Goal: Book appointment/travel/reservation

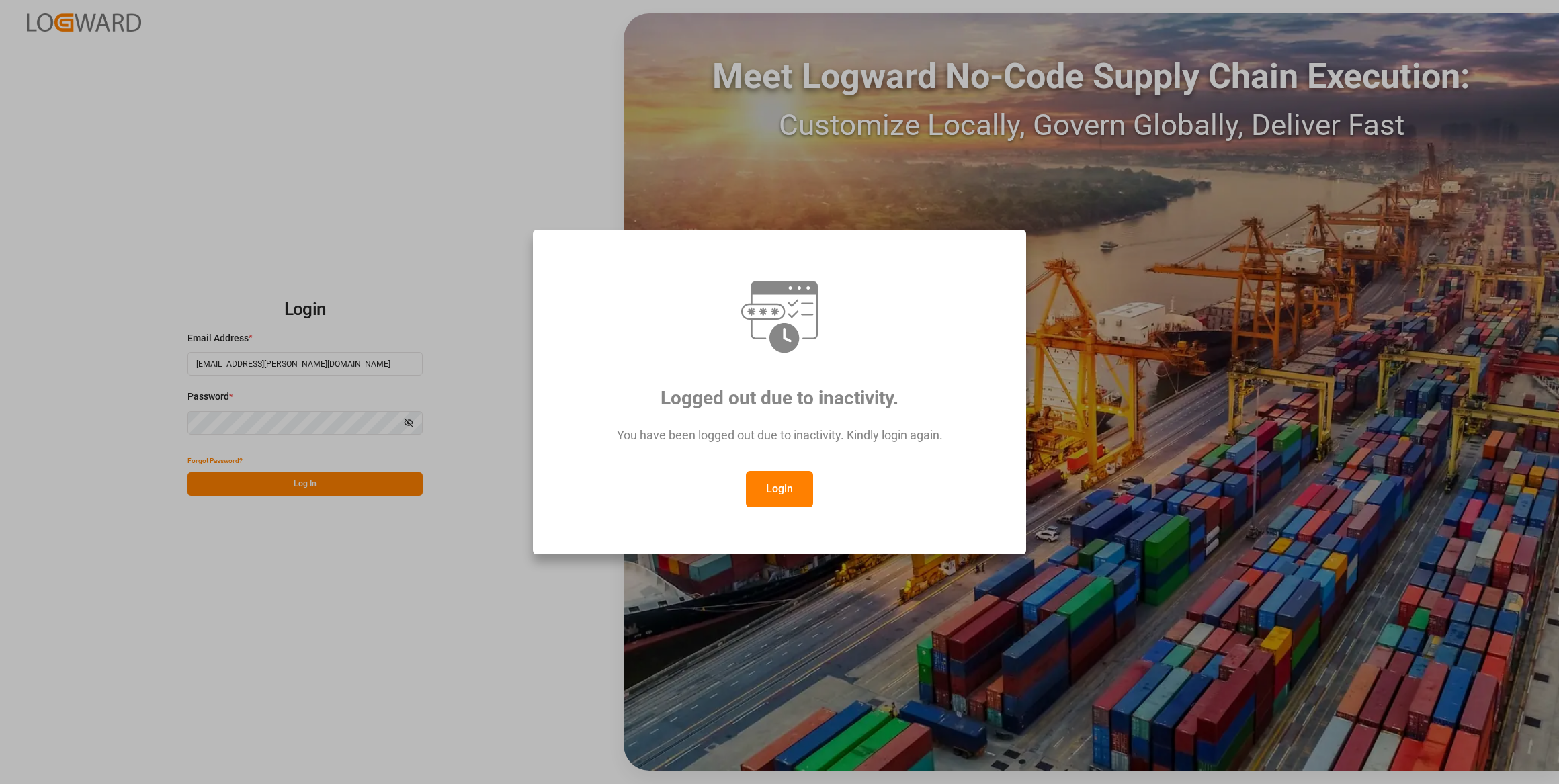
click at [775, 486] on button "Login" at bounding box center [779, 489] width 67 height 37
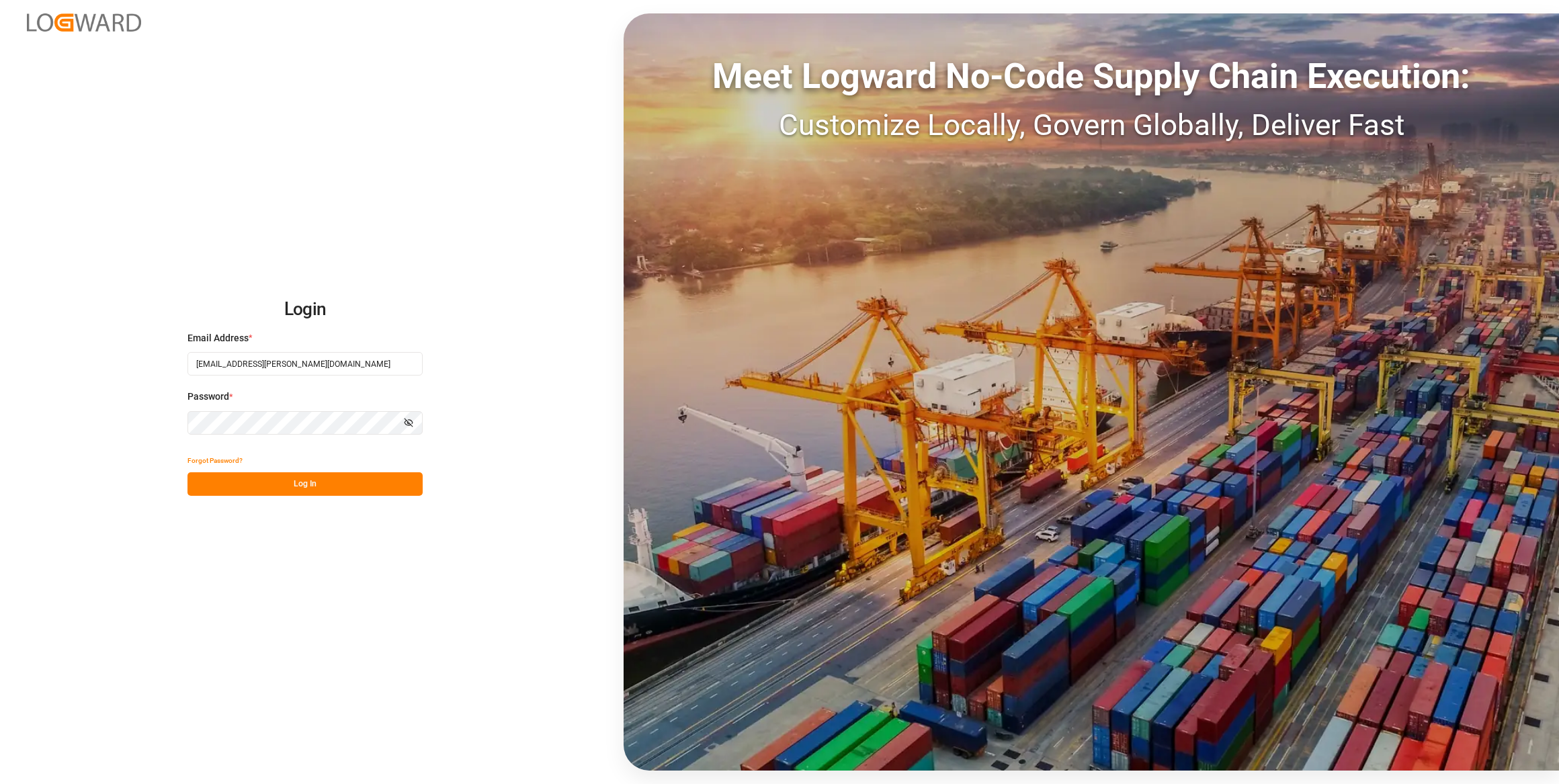
click at [354, 487] on button "Log In" at bounding box center [305, 484] width 235 height 24
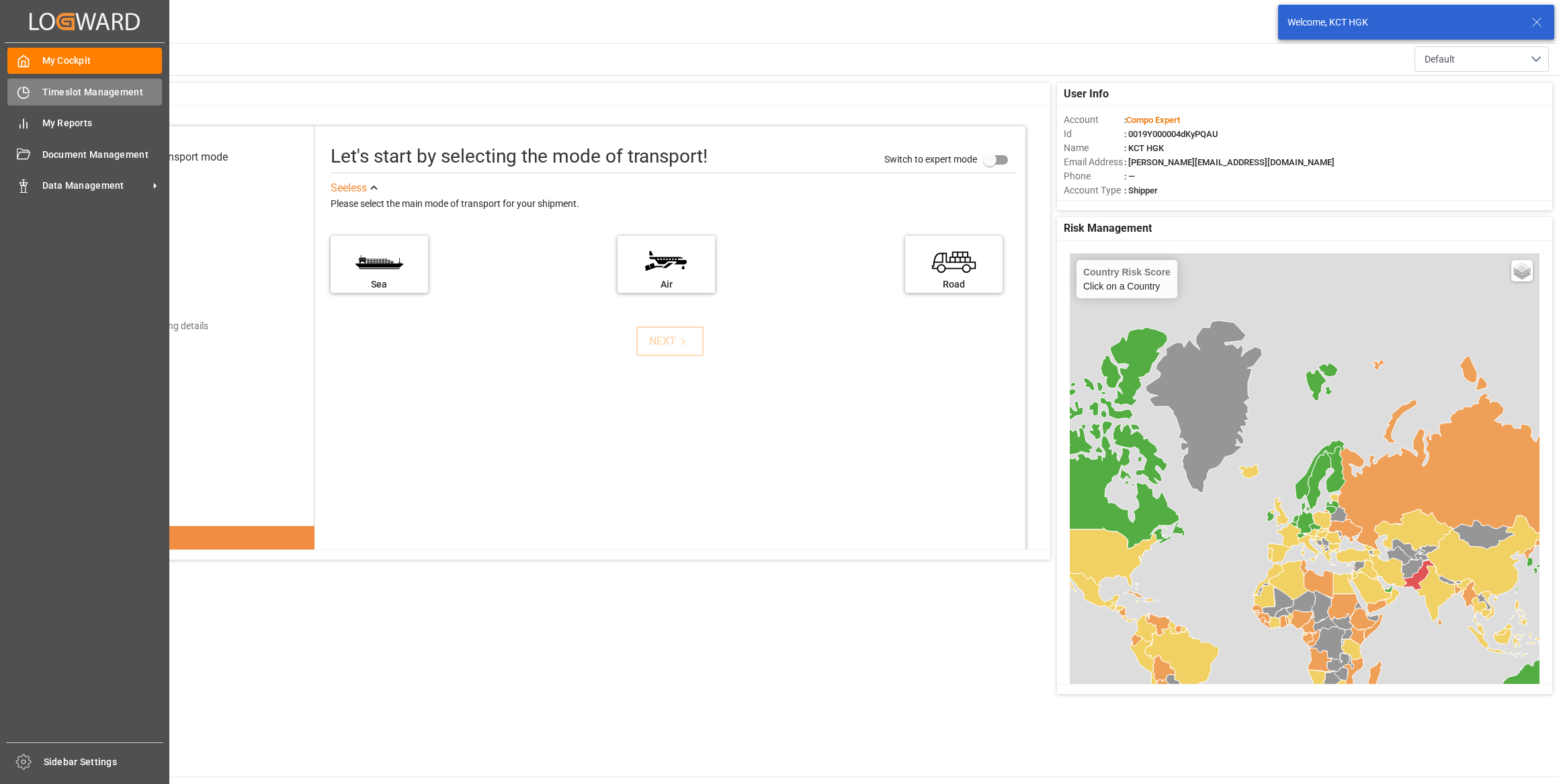
click at [90, 100] on span "Timeslot Management" at bounding box center [102, 92] width 120 height 14
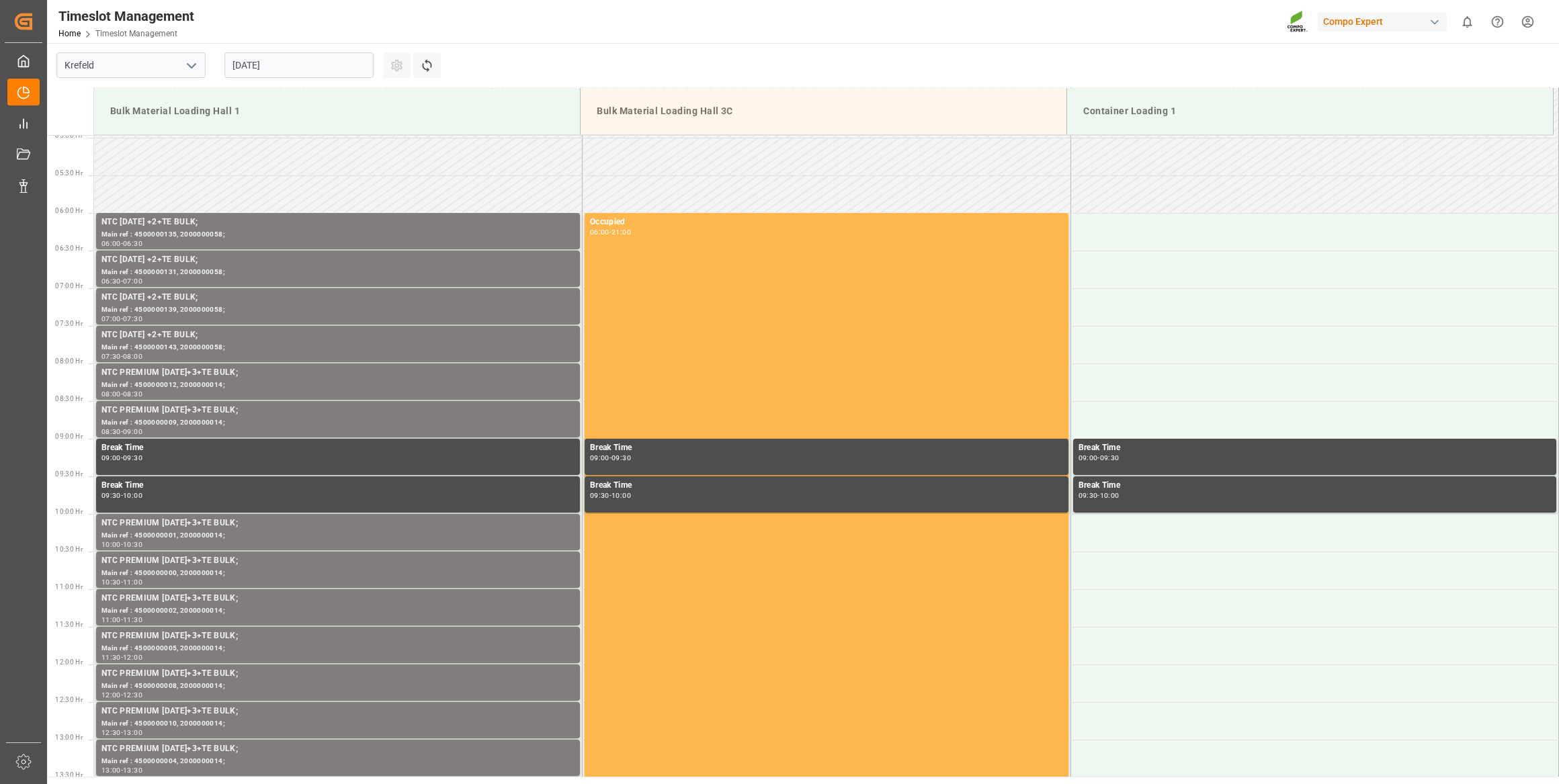
scroll to position [373, 0]
click at [260, 60] on input "[DATE]" at bounding box center [299, 66] width 149 height 26
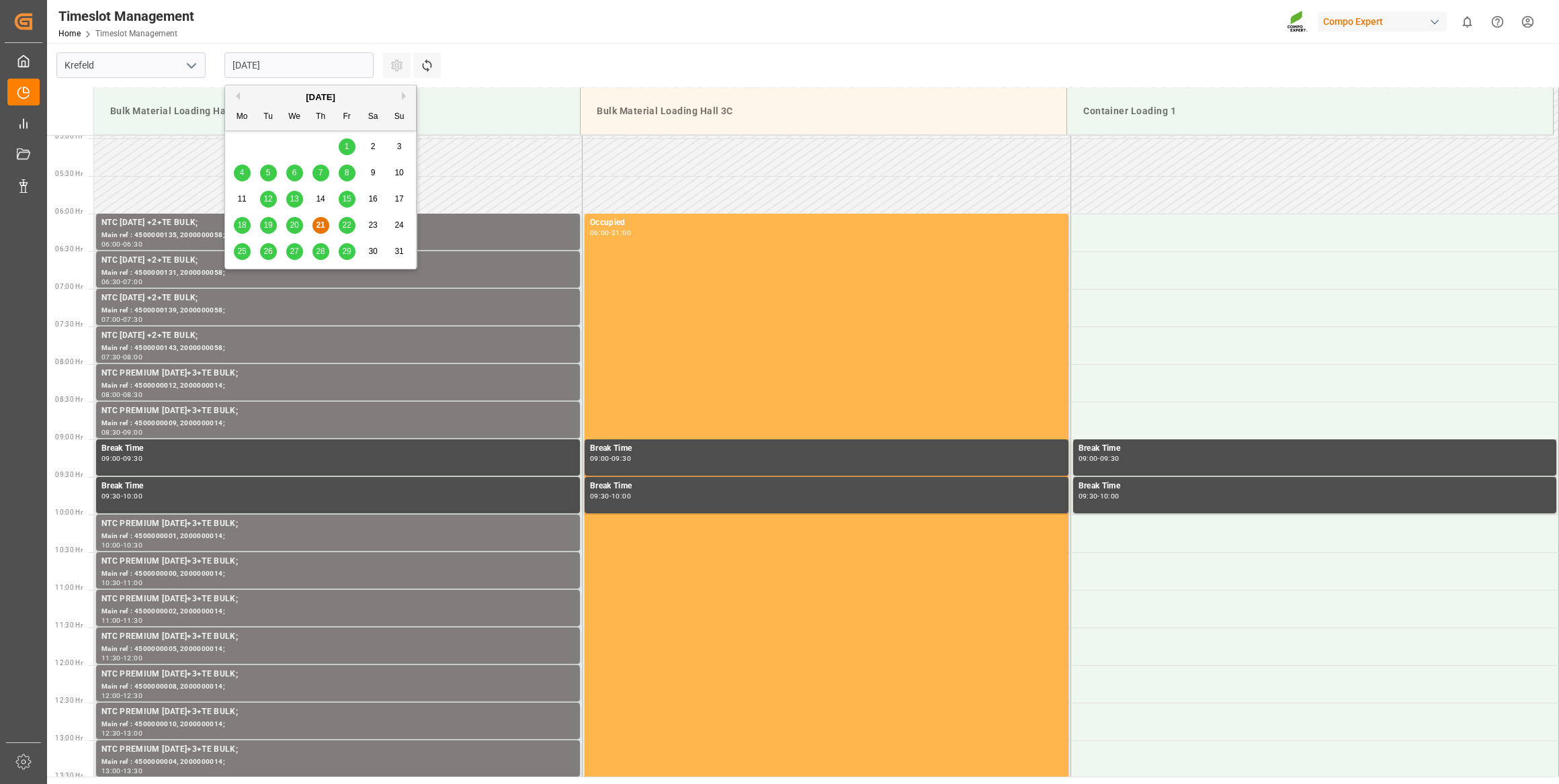
click at [311, 250] on div "25 26 27 28 29 30 31" at bounding box center [320, 251] width 183 height 26
click at [325, 249] on div "28" at bounding box center [321, 252] width 17 height 16
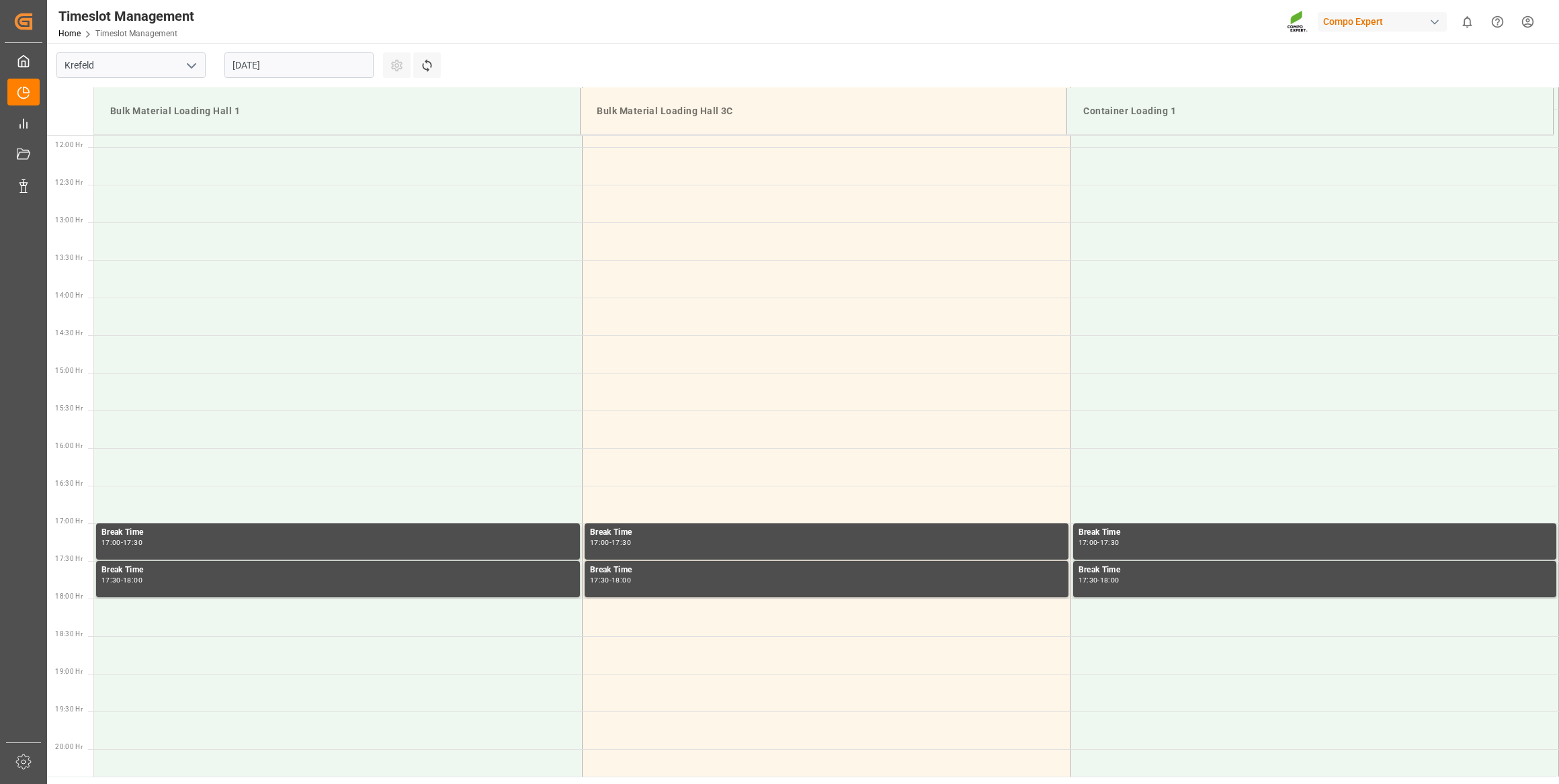
scroll to position [800, 0]
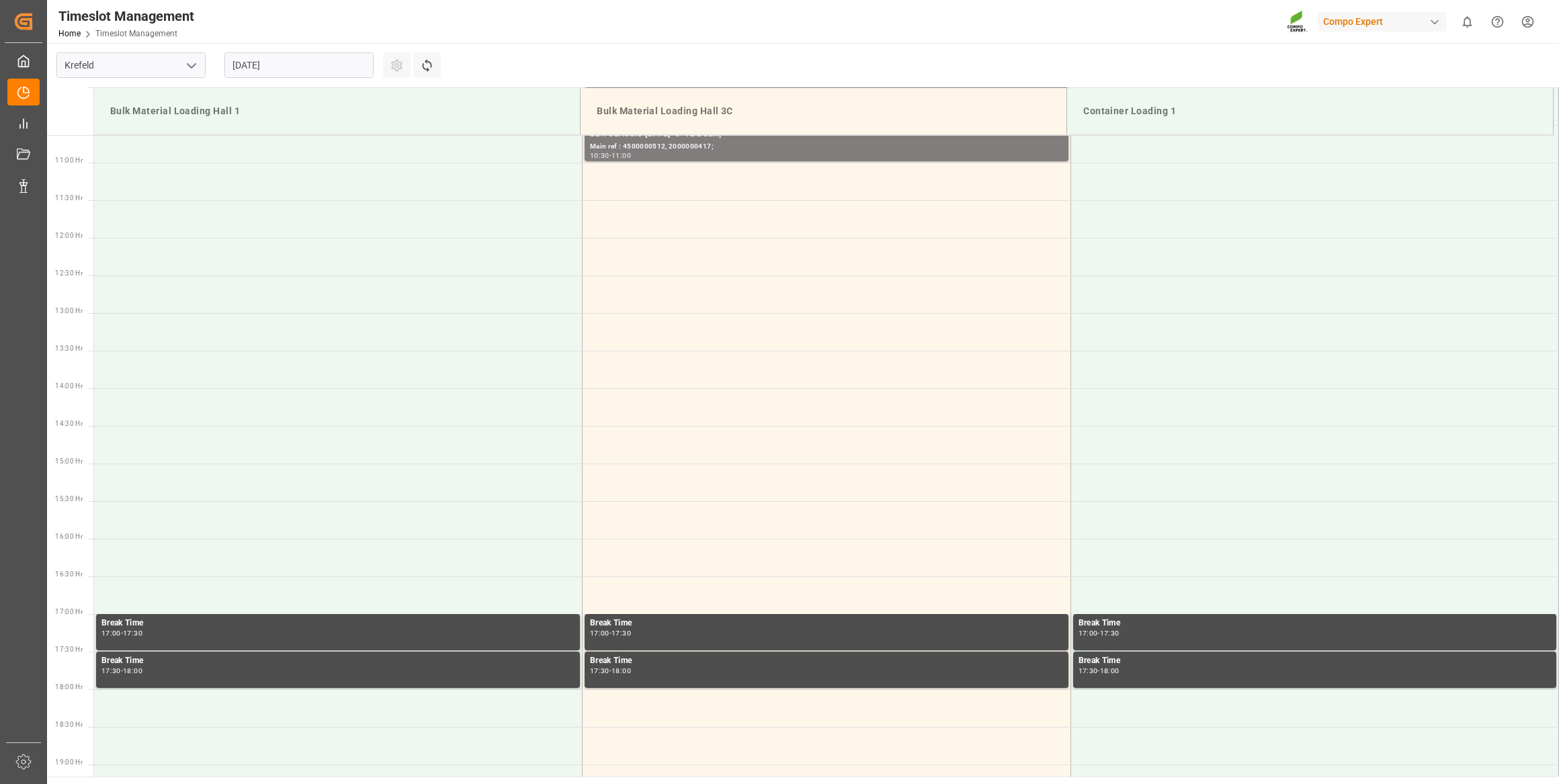
click at [334, 65] on input "[DATE]" at bounding box center [299, 66] width 149 height 26
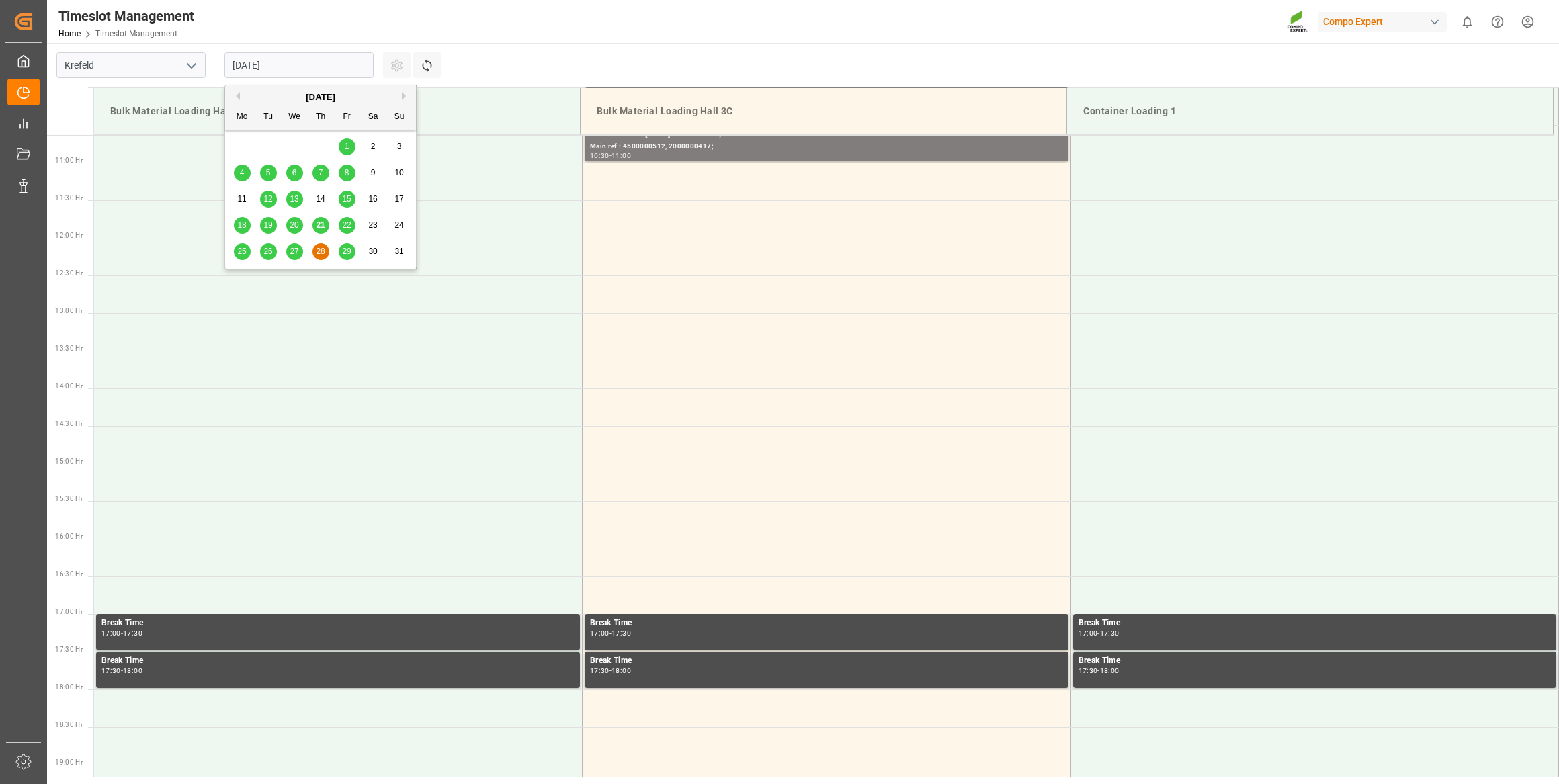
click at [336, 250] on div "25 26 27 28 29 30 31" at bounding box center [320, 251] width 183 height 26
click at [341, 252] on div "29" at bounding box center [347, 252] width 17 height 16
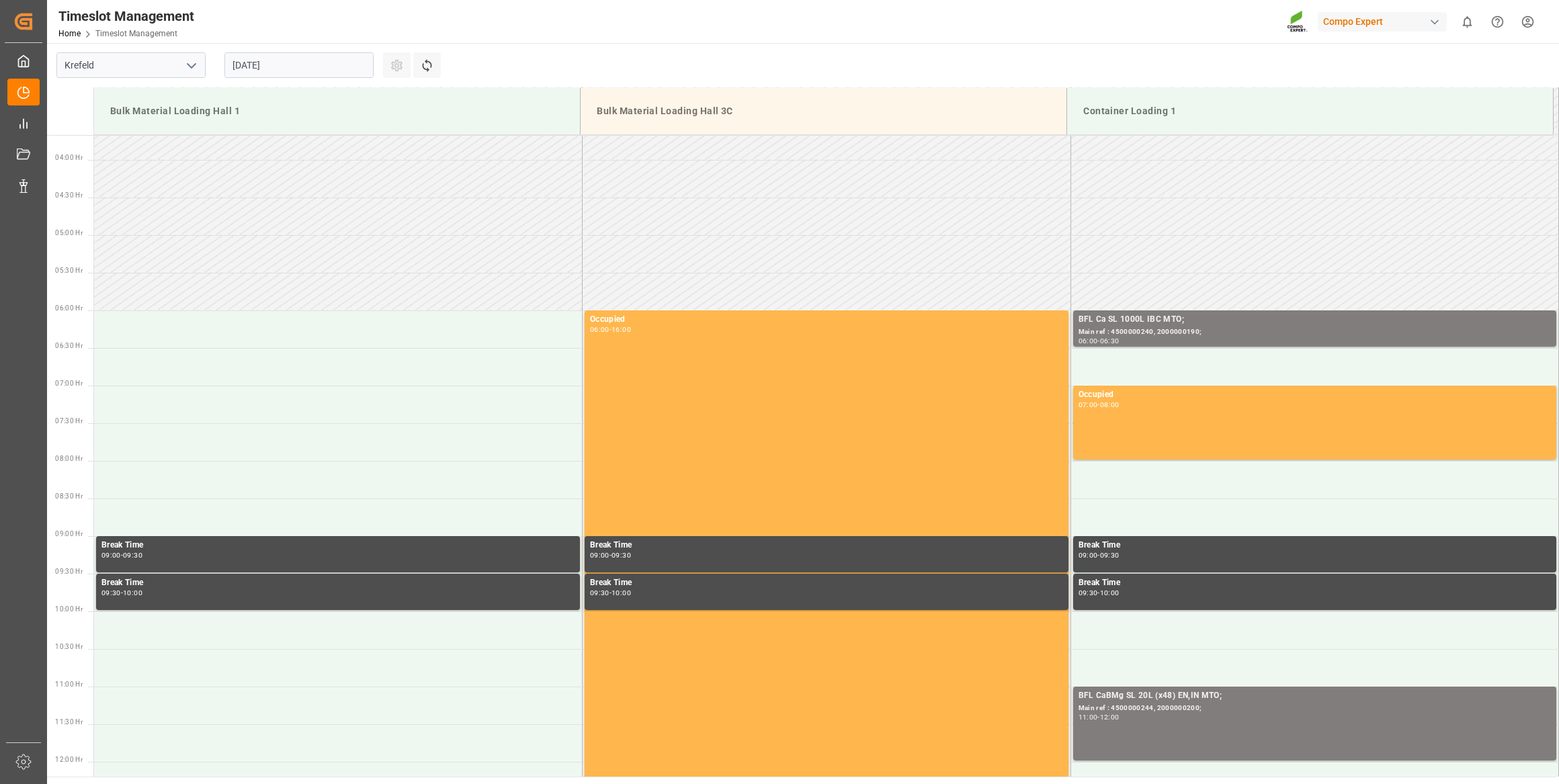
scroll to position [305, 0]
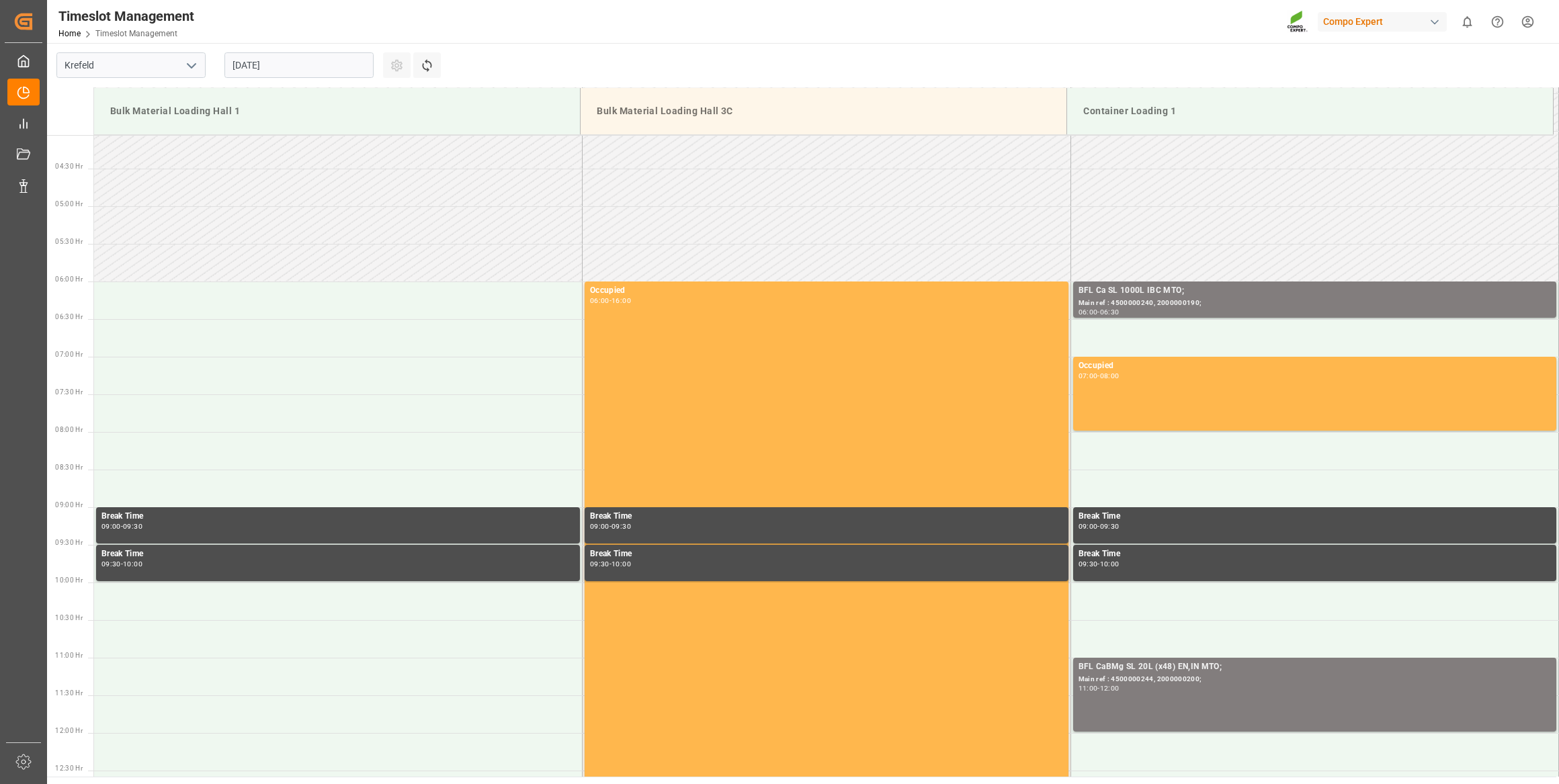
click at [330, 68] on input "[DATE]" at bounding box center [299, 66] width 149 height 26
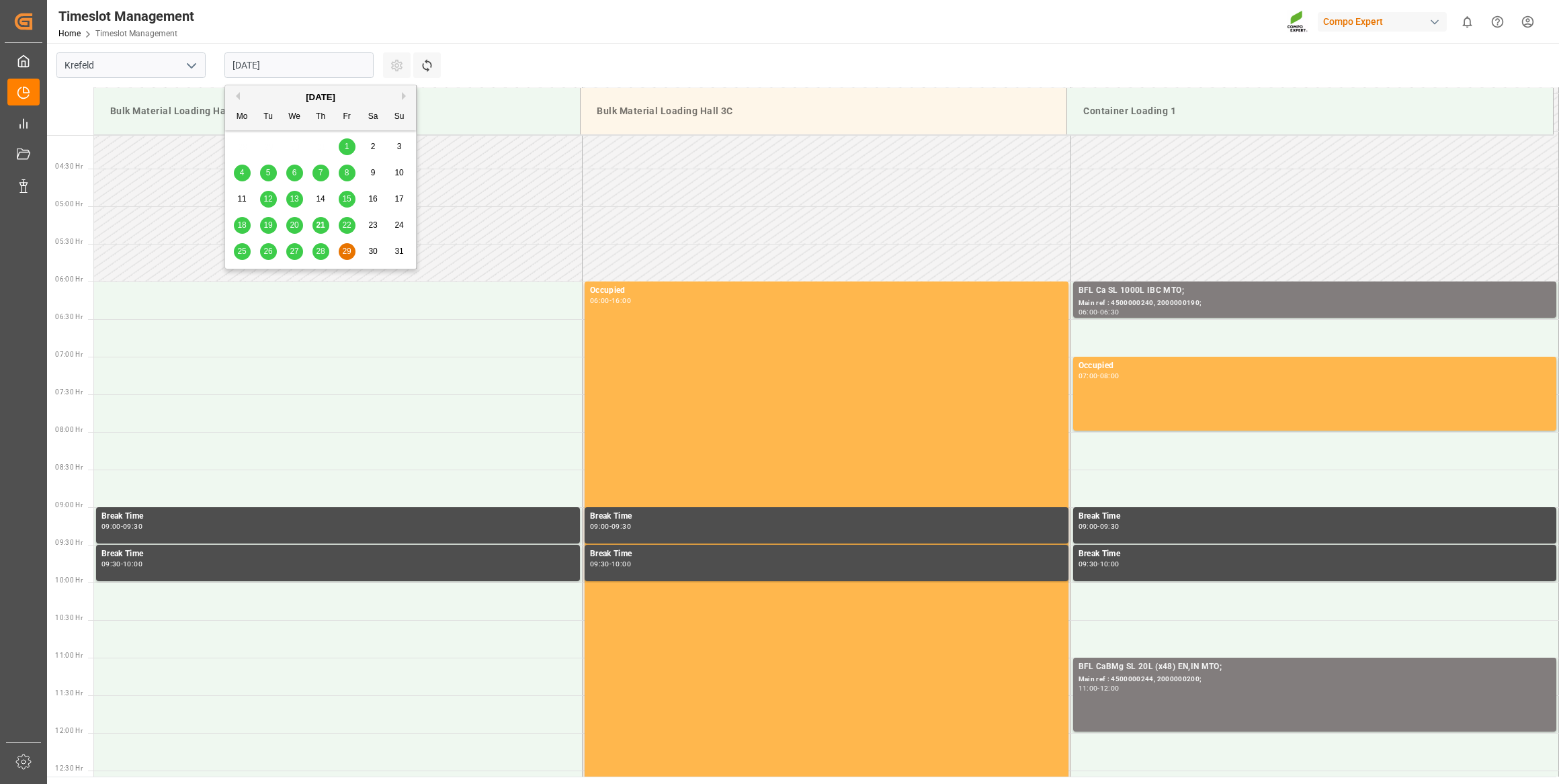
click at [404, 96] on button "Next Month" at bounding box center [405, 95] width 8 height 8
